Goal: Task Accomplishment & Management: Complete application form

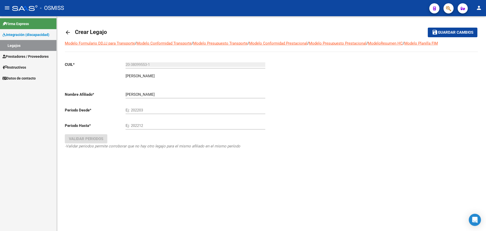
click at [64, 34] on div "arrow_back Crear Legajo save Guardar cambios Modelo Formulario DDJJ para Transp…" at bounding box center [271, 97] width 429 height 163
click at [67, 32] on mat-icon "arrow_back" at bounding box center [68, 32] width 6 height 6
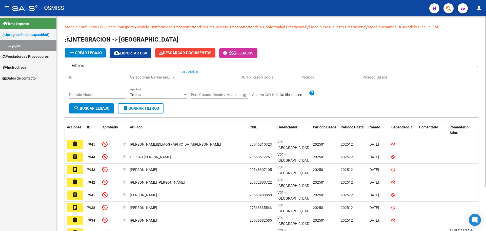
click at [195, 77] on input "CUIL / Apellido" at bounding box center [207, 77] width 57 height 5
click at [104, 107] on span "search Buscar Legajo" at bounding box center [92, 108] width 36 height 5
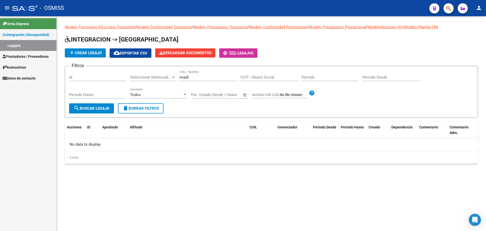
click at [196, 74] on div "rivadi CUIL / Apellido" at bounding box center [207, 75] width 57 height 11
click at [195, 76] on input "rivadi" at bounding box center [207, 77] width 57 height 5
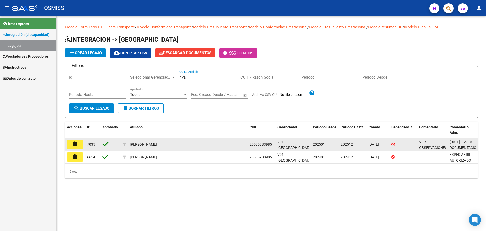
type input "riva"
click at [76, 142] on mat-icon "assignment" at bounding box center [75, 144] width 6 height 6
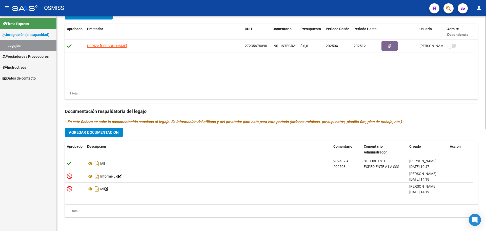
scroll to position [195, 0]
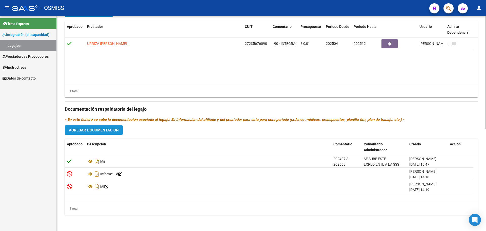
click at [107, 130] on span "Agregar Documentacion" at bounding box center [94, 130] width 50 height 5
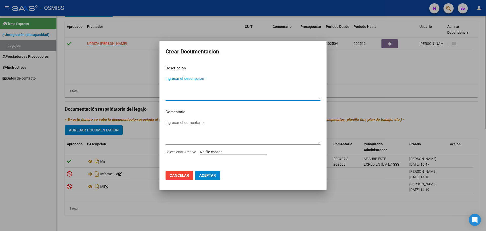
type textarea "m"
type textarea "MAIE"
click at [222, 149] on div "Seleccionar Archivo" at bounding box center [242, 154] width 155 height 10
click at [222, 151] on input "Seleccionar Archivo" at bounding box center [233, 152] width 67 height 5
type input "C:\fakepath\.[PERSON_NAME]- MAIE.pdf"
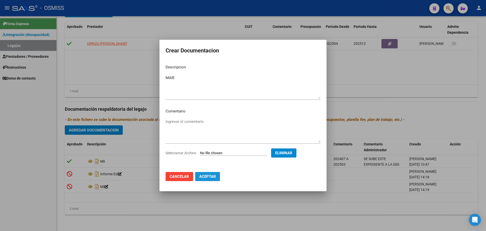
click at [211, 174] on span "Aceptar" at bounding box center [207, 176] width 17 height 5
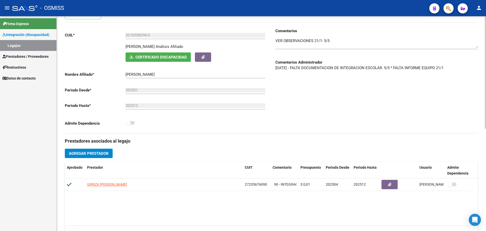
scroll to position [37, 0]
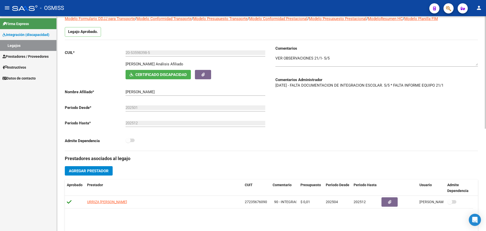
click at [331, 62] on textarea at bounding box center [376, 60] width 202 height 10
click at [277, 55] on textarea at bounding box center [376, 60] width 202 height 10
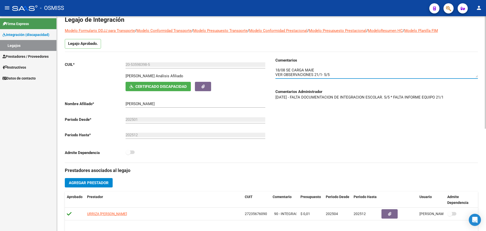
scroll to position [0, 0]
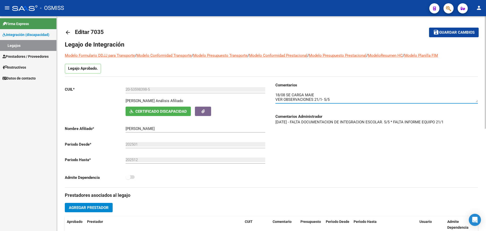
type textarea "18/08 SE CARGA MAIE VER OBSERVACIONES 21/1- 5/5"
click at [450, 35] on button "save Guardar cambios" at bounding box center [454, 32] width 50 height 9
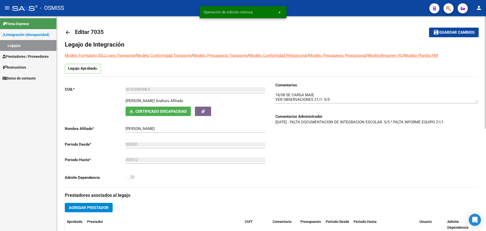
click at [67, 33] on mat-icon "arrow_back" at bounding box center [68, 32] width 6 height 6
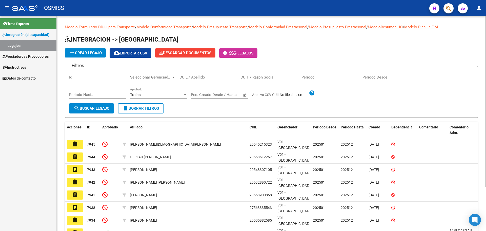
click at [188, 76] on input "CUIL / Apellido" at bounding box center [207, 77] width 57 height 5
type input "JOFRE"
click at [105, 104] on button "search Buscar Legajo" at bounding box center [91, 108] width 45 height 10
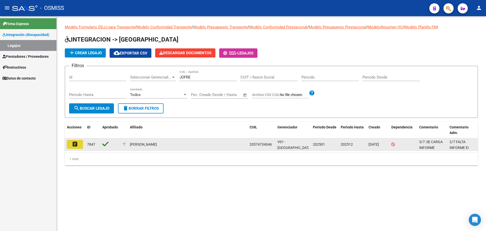
click at [76, 146] on mat-icon "assignment" at bounding box center [75, 144] width 6 height 6
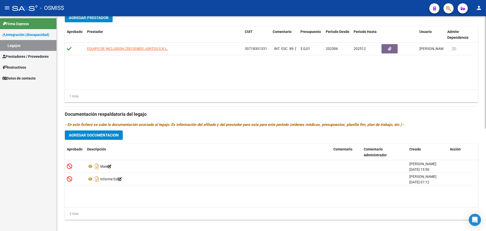
scroll to position [195, 0]
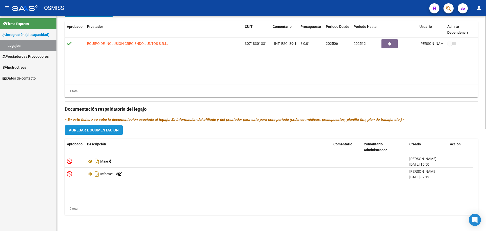
click at [83, 127] on span "Agregar Documentacion" at bounding box center [94, 129] width 50 height 5
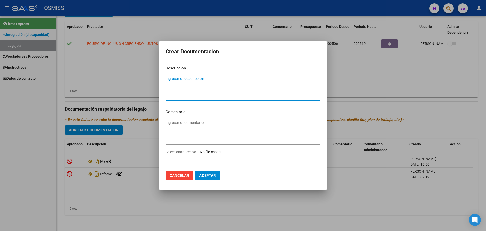
click at [226, 153] on input "Seleccionar Archivo" at bounding box center [233, 152] width 67 height 5
type input "C:\fakepath\.[PERSON_NAME]-MUSICOTERAPIA.pdf"
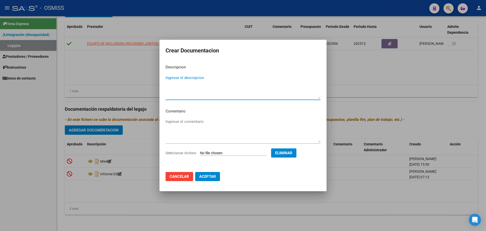
click at [180, 79] on textarea "Ingresar el descripcion" at bounding box center [242, 87] width 155 height 24
type textarea "MUSICOTERAPIA"
click at [204, 175] on span "Aceptar" at bounding box center [207, 176] width 17 height 5
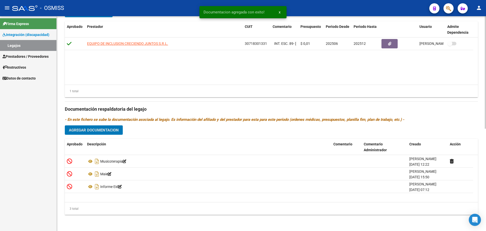
click at [99, 129] on span "Agregar Documentacion" at bounding box center [94, 130] width 50 height 5
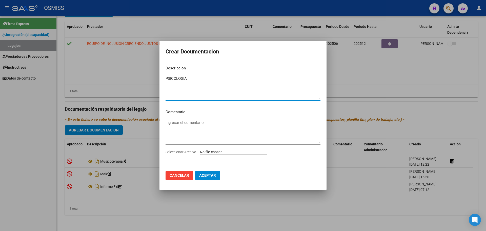
type textarea "PSICOLOGIA"
click at [210, 151] on input "Seleccionar Archivo" at bounding box center [233, 152] width 67 height 5
type input "C:\fakepath\.[PERSON_NAME]- PSICOLOGIA.pdf"
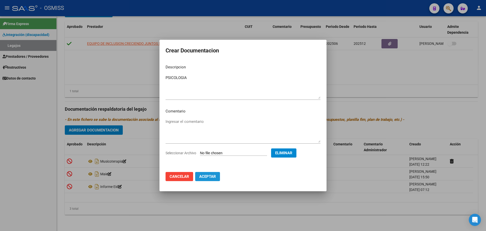
click at [217, 175] on button "Aceptar" at bounding box center [207, 176] width 25 height 9
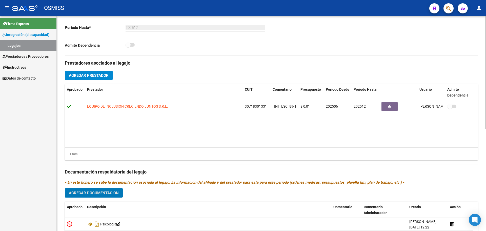
scroll to position [132, 0]
click at [83, 75] on span "Agregar Prestador" at bounding box center [89, 76] width 40 height 5
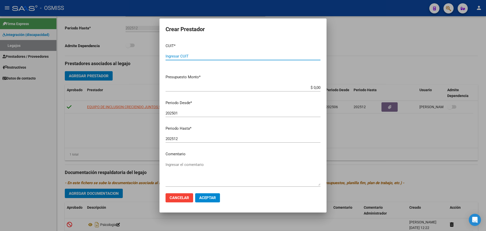
paste input "23-37275712-4"
type input "23-37275712-4"
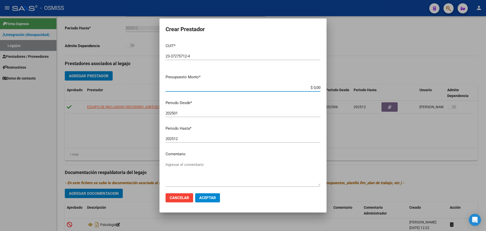
type input "$ 0,01"
type input "202508"
click at [216, 199] on button "Aceptar" at bounding box center [207, 197] width 25 height 9
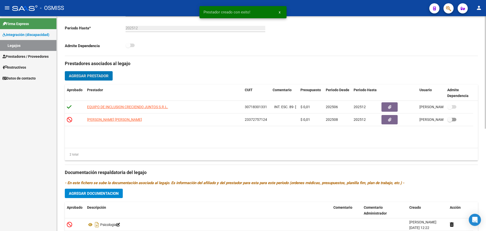
click at [94, 78] on button "Agregar Prestador" at bounding box center [89, 75] width 48 height 9
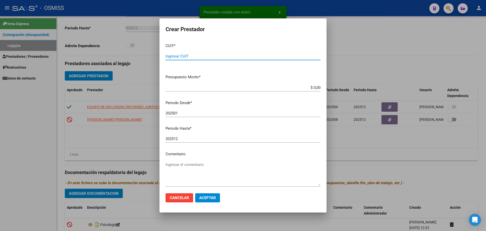
paste input "27-32217021-7"
type input "27-32217021-7"
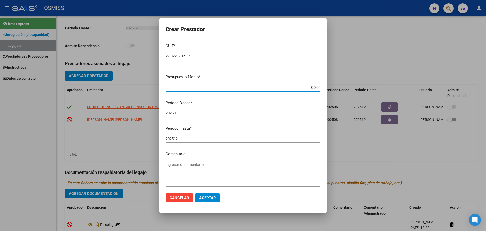
type input "$ 0,01"
type input "202508"
click at [203, 196] on span "Aceptar" at bounding box center [207, 197] width 17 height 5
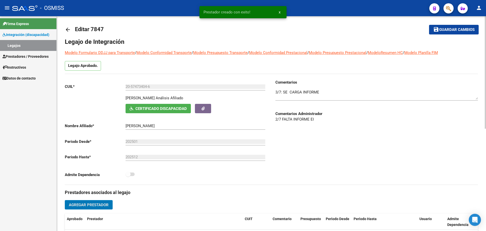
scroll to position [0, 0]
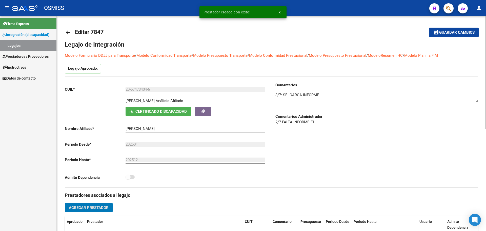
click at [446, 35] on button "save Guardar cambios" at bounding box center [454, 32] width 50 height 9
click at [67, 32] on mat-icon "arrow_back" at bounding box center [68, 32] width 6 height 6
